Goal: Task Accomplishment & Management: Use online tool/utility

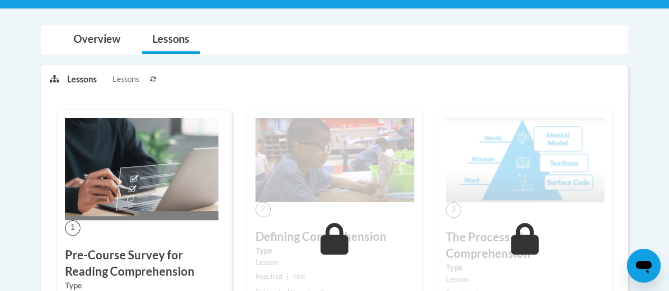
scroll to position [53, 0]
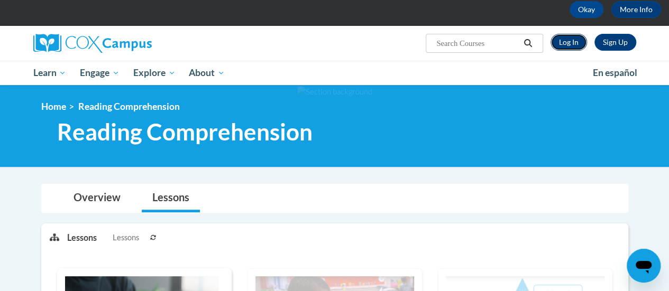
click at [560, 37] on link "Log In" at bounding box center [569, 42] width 36 height 17
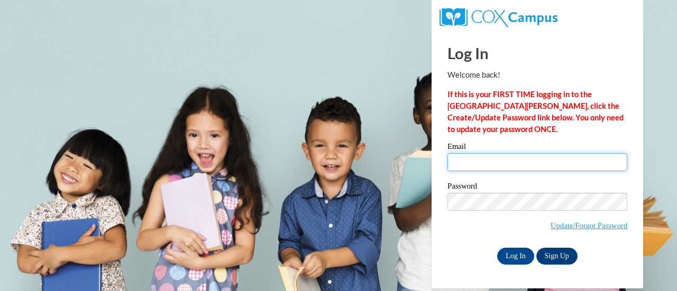
click at [496, 157] on input "Email" at bounding box center [537, 162] width 180 height 18
type input "katy.nachampassak@rusd.org"
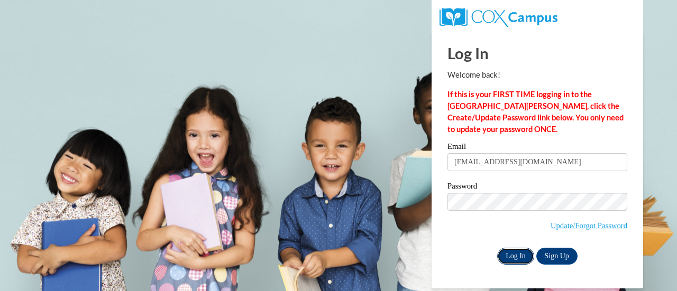
click at [520, 260] on input "Log In" at bounding box center [515, 256] width 37 height 17
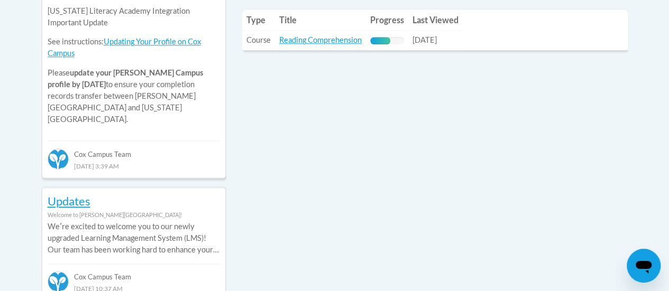
scroll to position [317, 0]
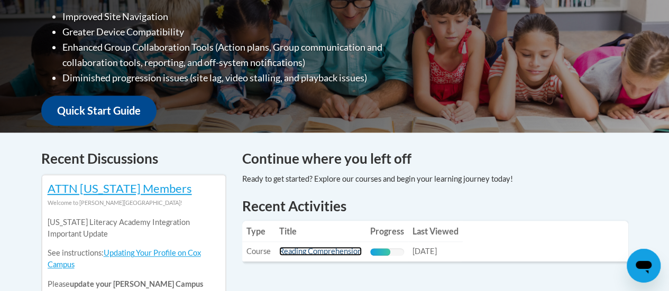
click at [351, 252] on link "Reading Comprehension" at bounding box center [320, 251] width 83 height 9
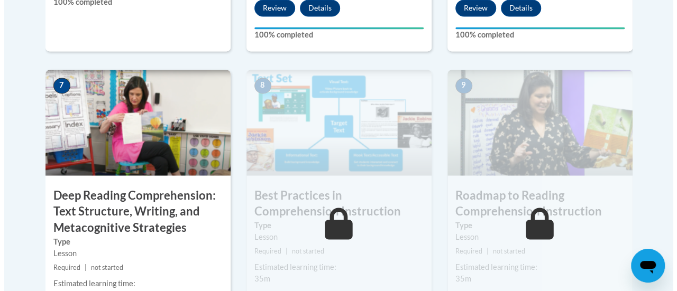
scroll to position [975, 0]
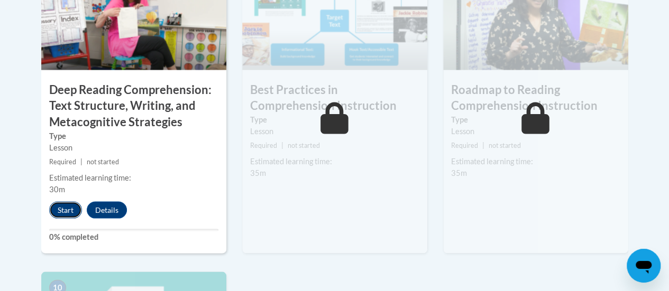
click at [65, 202] on button "Start" at bounding box center [65, 210] width 33 height 17
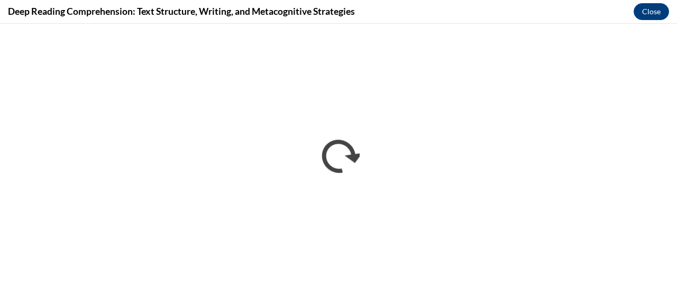
scroll to position [0, 0]
